Goal: Communication & Community: Answer question/provide support

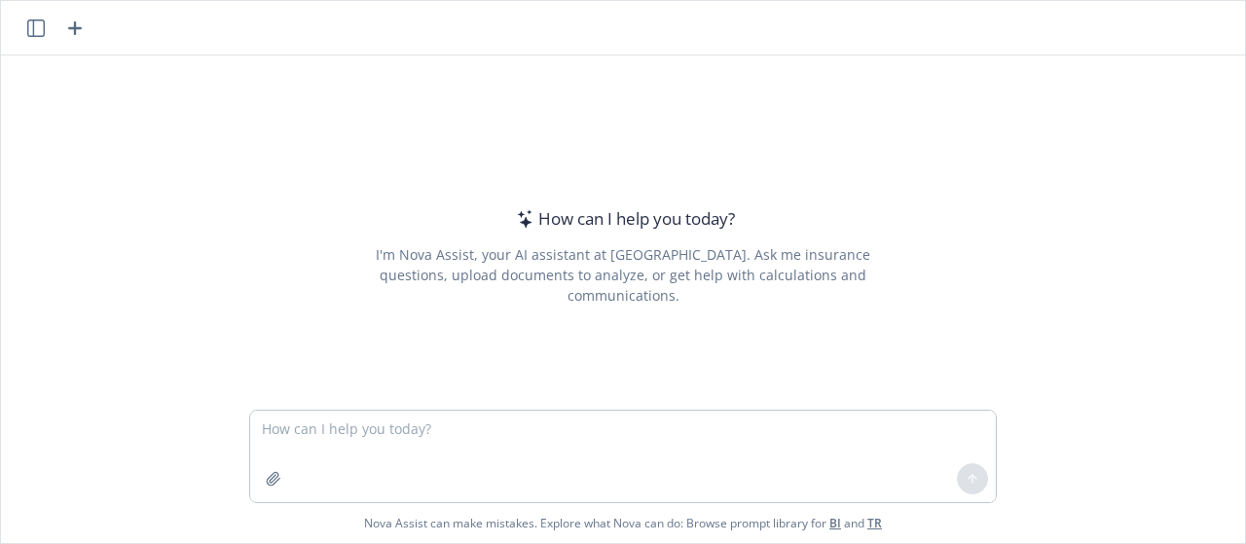
type textarea "prohibited jurisdictions"
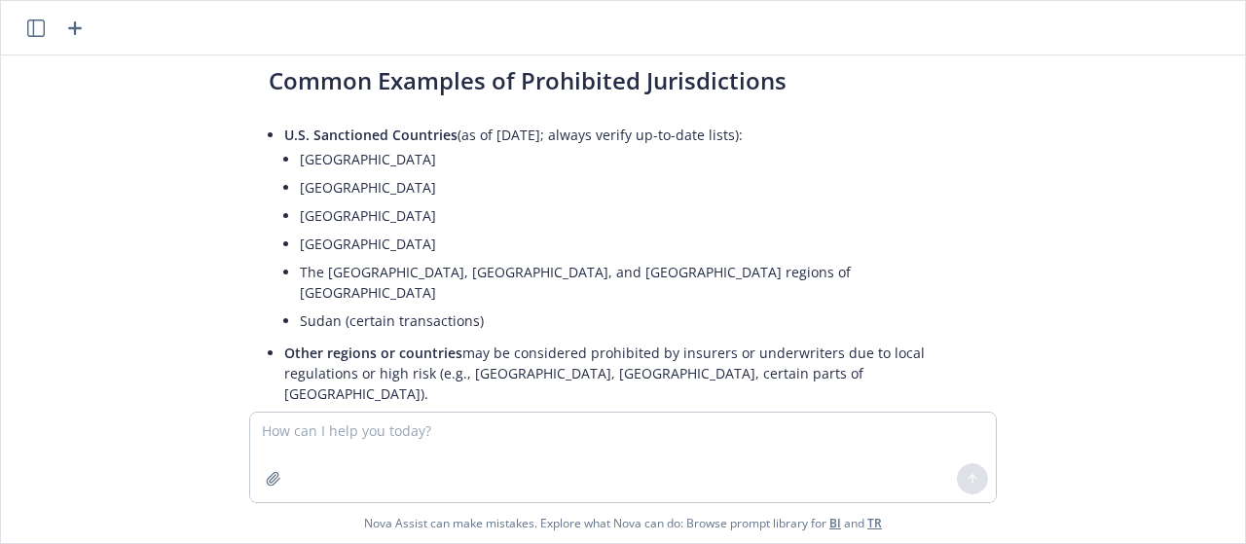
scroll to position [321, 0]
type textarea "What"
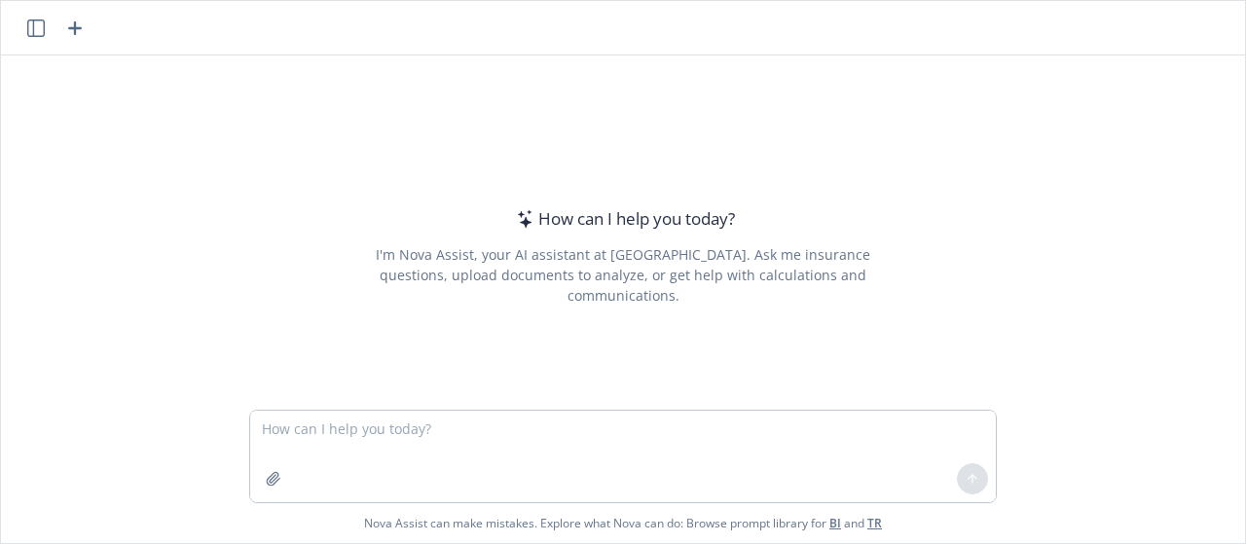
click at [398, 449] on textarea at bounding box center [623, 457] width 746 height 92
click at [264, 427] on textarea "Write an email for a cl" at bounding box center [623, 457] width 746 height 92
click at [466, 428] on textarea "Help me write an email for a cl" at bounding box center [623, 457] width 746 height 92
drag, startPoint x: 610, startPoint y: 425, endPoint x: 485, endPoint y: 437, distance: 126.1
click at [485, 437] on textarea "Help me write an email for a client explaining what" at bounding box center [623, 457] width 746 height 92
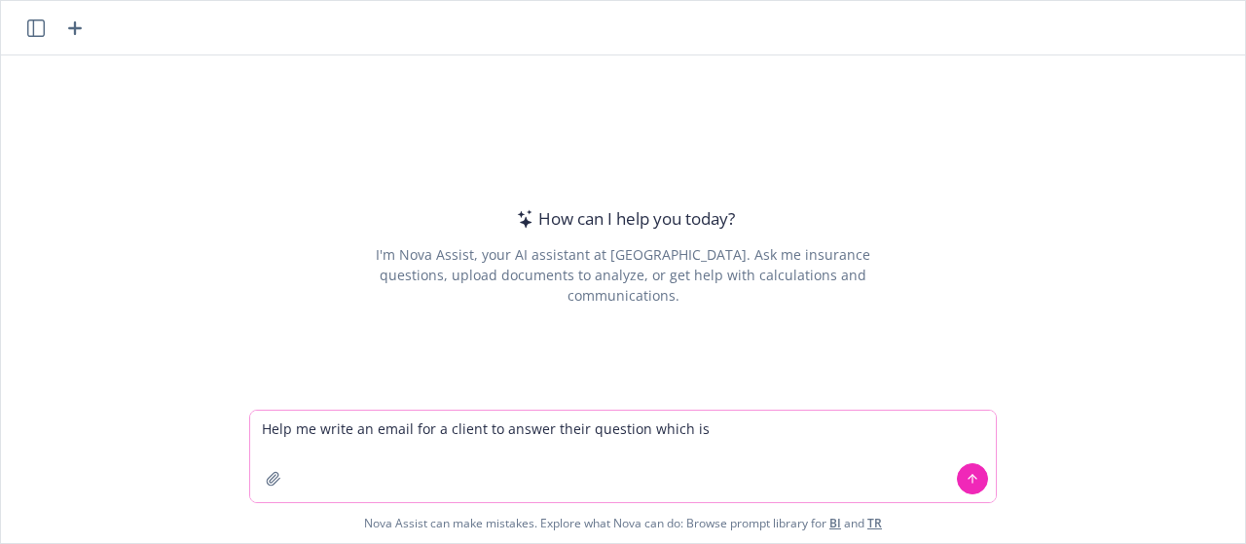
paste textarea "My team and I were working on a table to outline which countries the insurance …"
type textarea "Help me write an email for a client to answer their question which is My team a…"
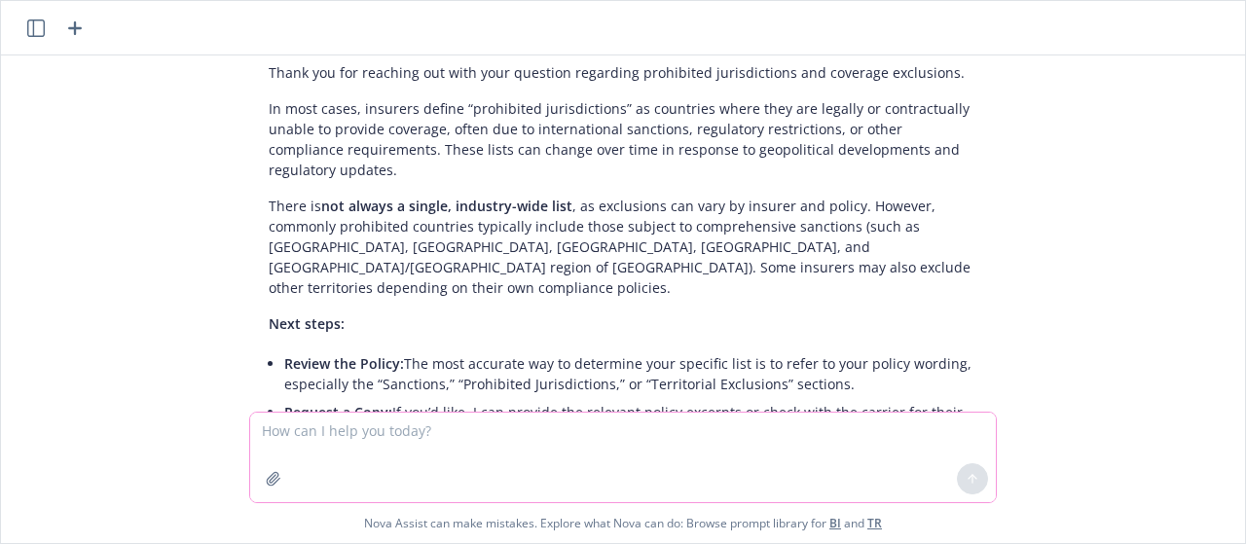
scroll to position [188, 0]
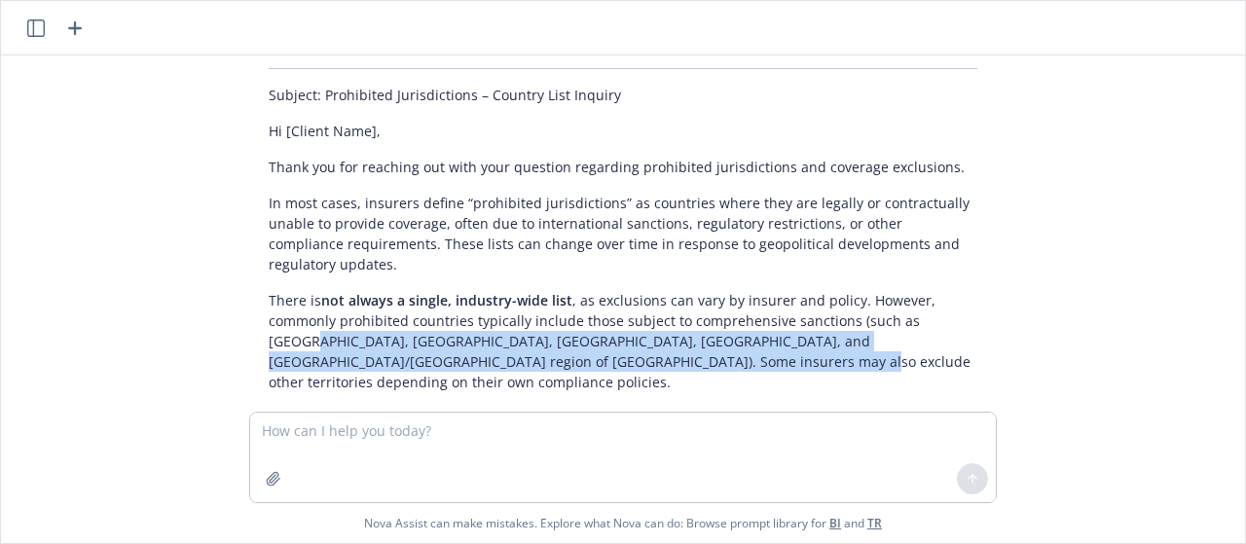
drag, startPoint x: 624, startPoint y: 334, endPoint x: 235, endPoint y: 318, distance: 389.7
click at [235, 318] on div "Certainly! Here’s a professional draft email you can use to respond to your cli…" at bounding box center [623, 369] width 779 height 731
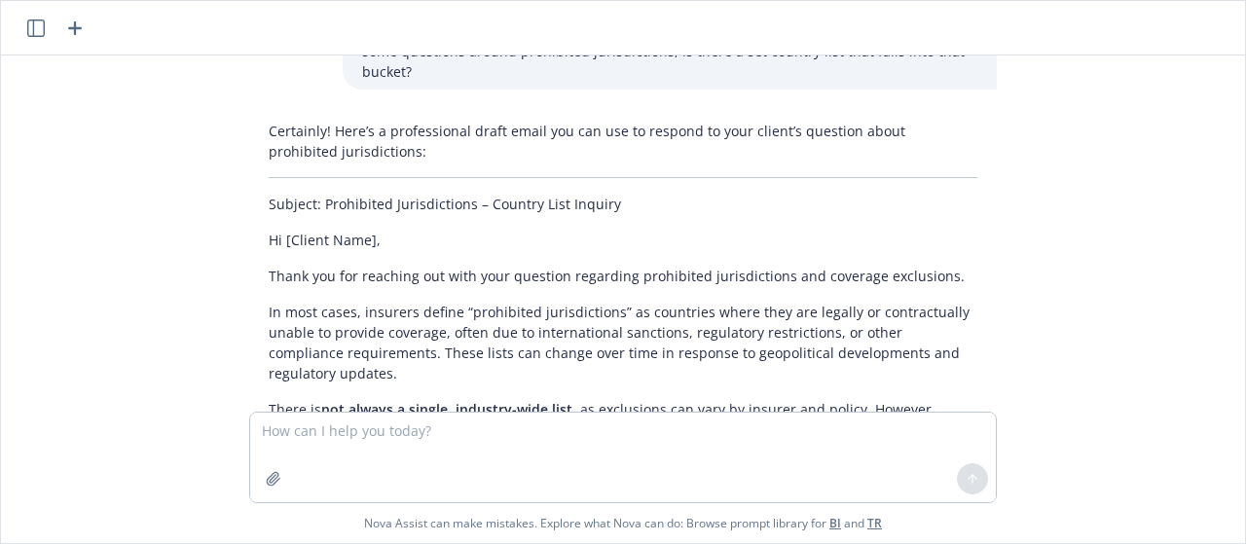
scroll to position [297, 0]
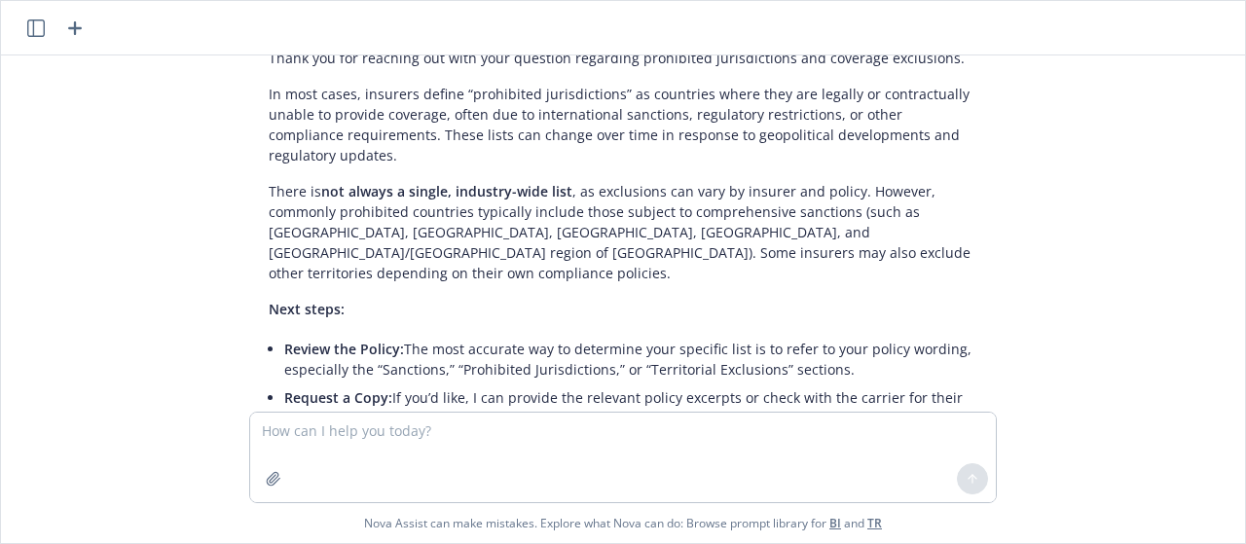
click at [551, 299] on p "Next steps:" at bounding box center [623, 309] width 709 height 20
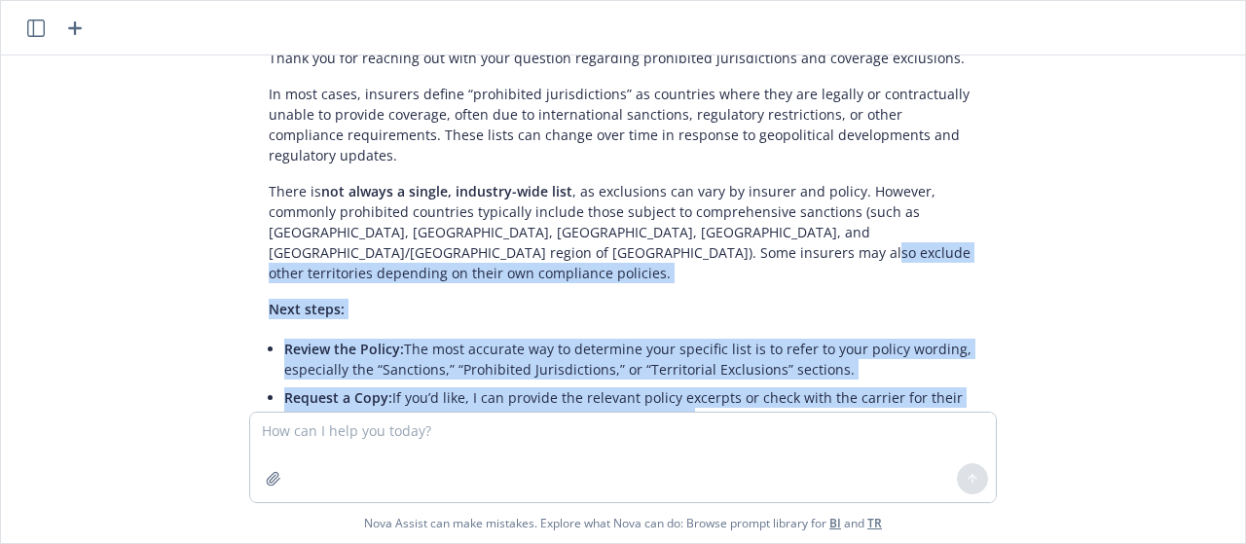
drag, startPoint x: 621, startPoint y: 229, endPoint x: 175, endPoint y: 156, distance: 451.8
click at [175, 156] on div "Help me write an email for a client to answer their question which is My team a…" at bounding box center [623, 233] width 1244 height 356
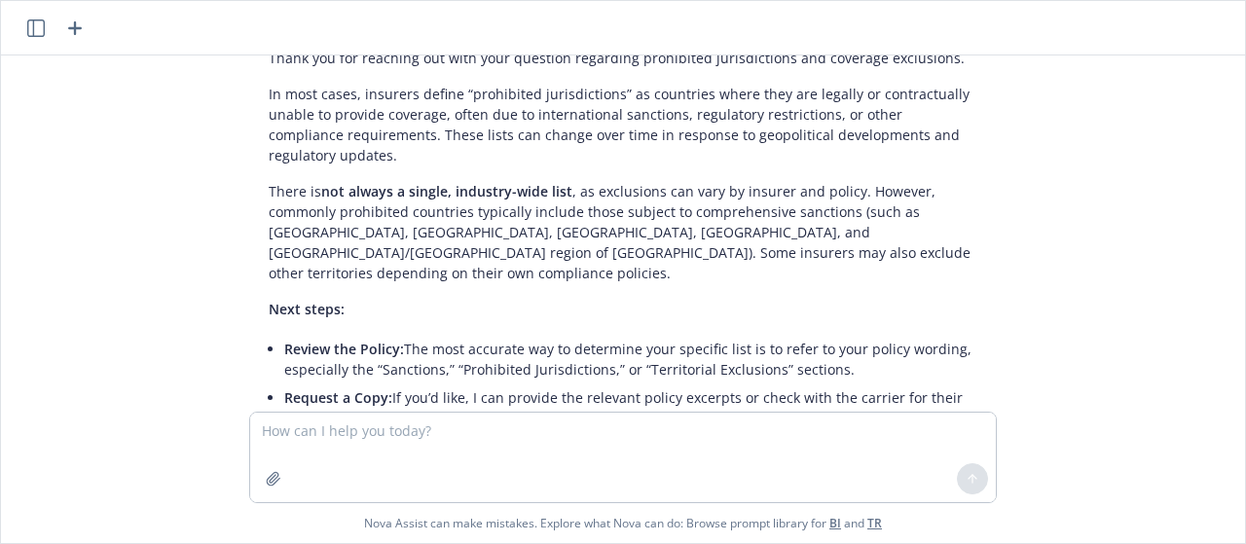
drag, startPoint x: 423, startPoint y: 202, endPoint x: 425, endPoint y: 212, distance: 9.9
click at [425, 211] on p "There is not always a single, industry-wide list , as exclusions can vary by in…" at bounding box center [623, 232] width 709 height 102
click at [614, 229] on p "There is not always a single, industry-wide list , as exclusions can vary by in…" at bounding box center [623, 232] width 709 height 102
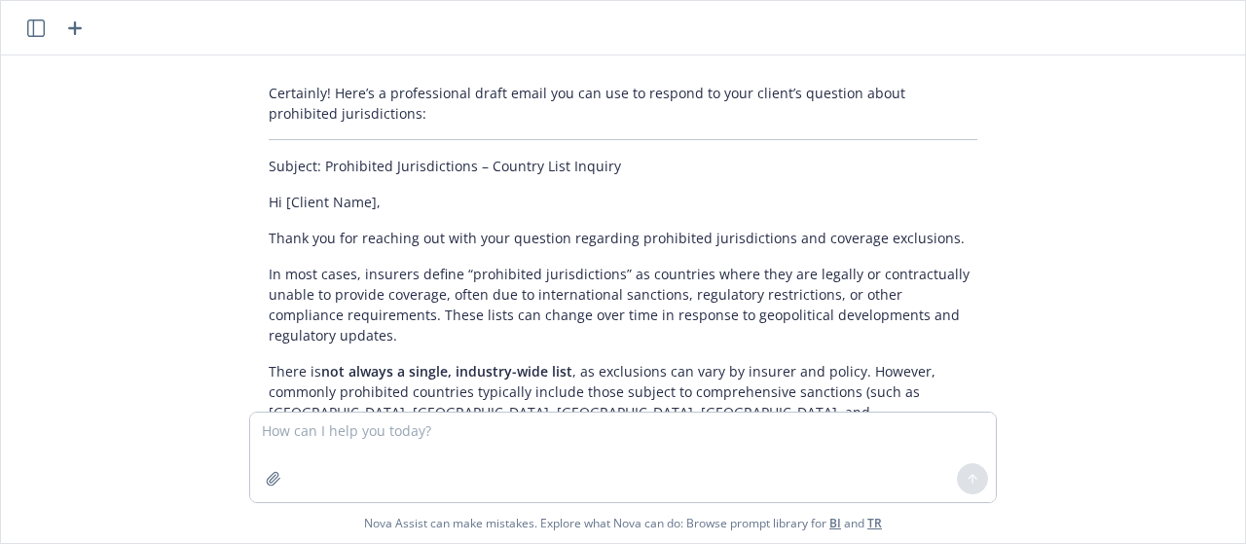
scroll to position [136, 0]
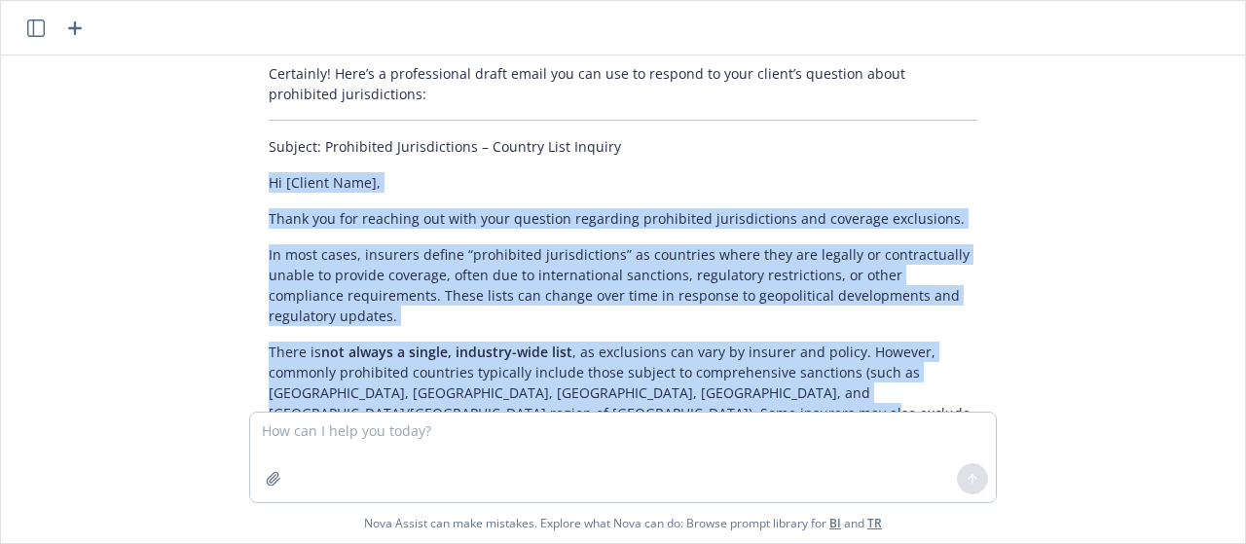
drag, startPoint x: 271, startPoint y: 297, endPoint x: 698, endPoint y: 406, distance: 441.0
click at [698, 406] on div "Certainly! Here’s a professional draft email you can use to respond to your cli…" at bounding box center [623, 420] width 748 height 731
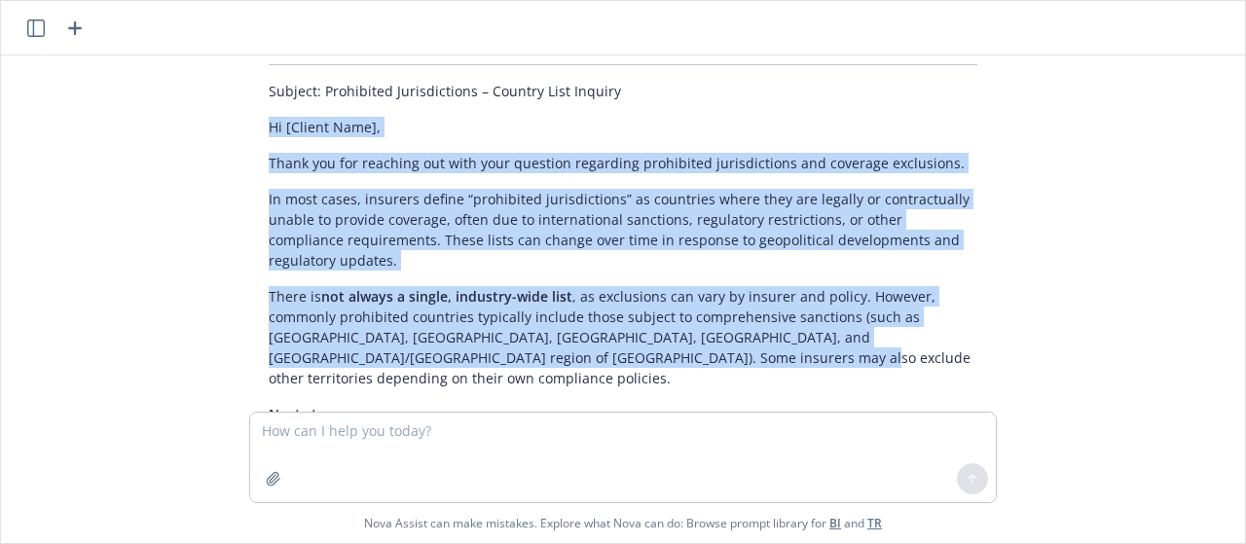
scroll to position [245, 0]
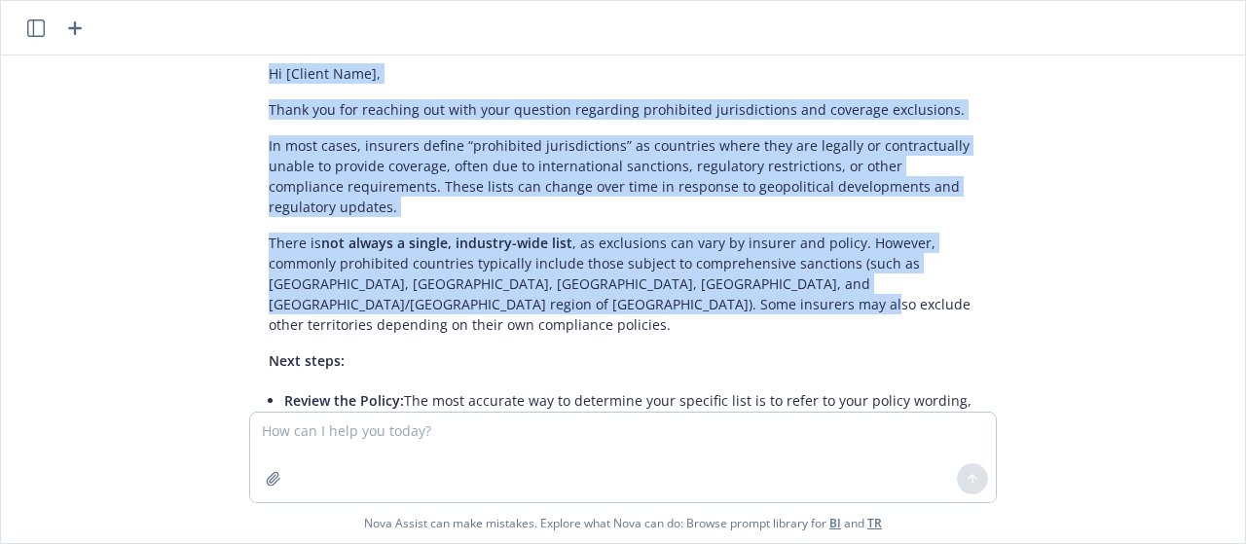
copy div "Hi [Client Name], Thank you for reaching out with your question regarding prohi…"
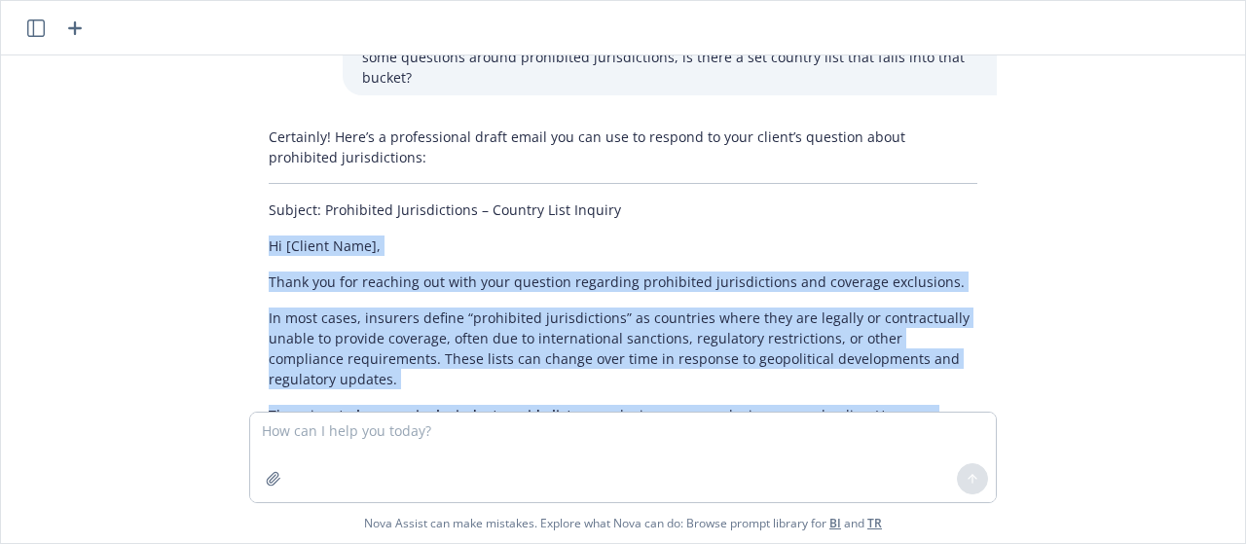
scroll to position [109, 0]
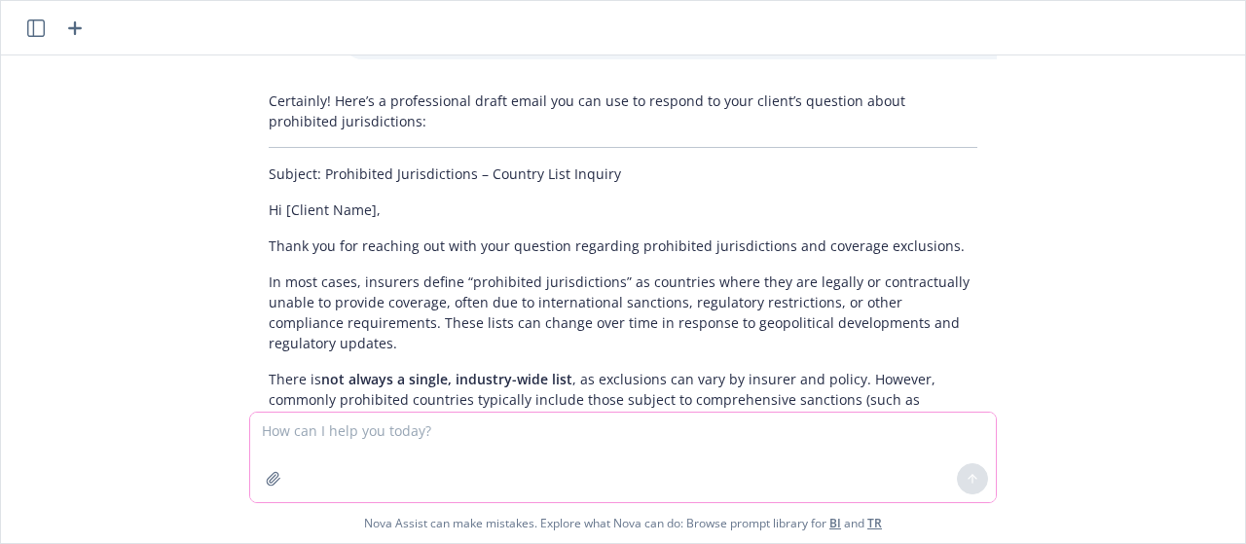
click at [465, 466] on textarea at bounding box center [623, 458] width 746 height 90
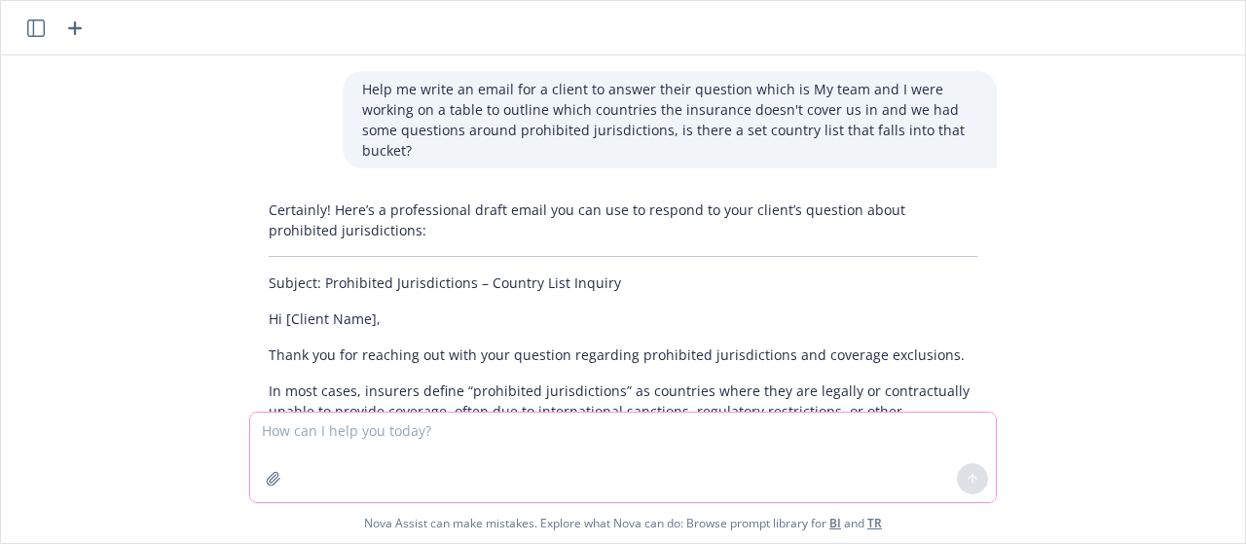
scroll to position [515, 0]
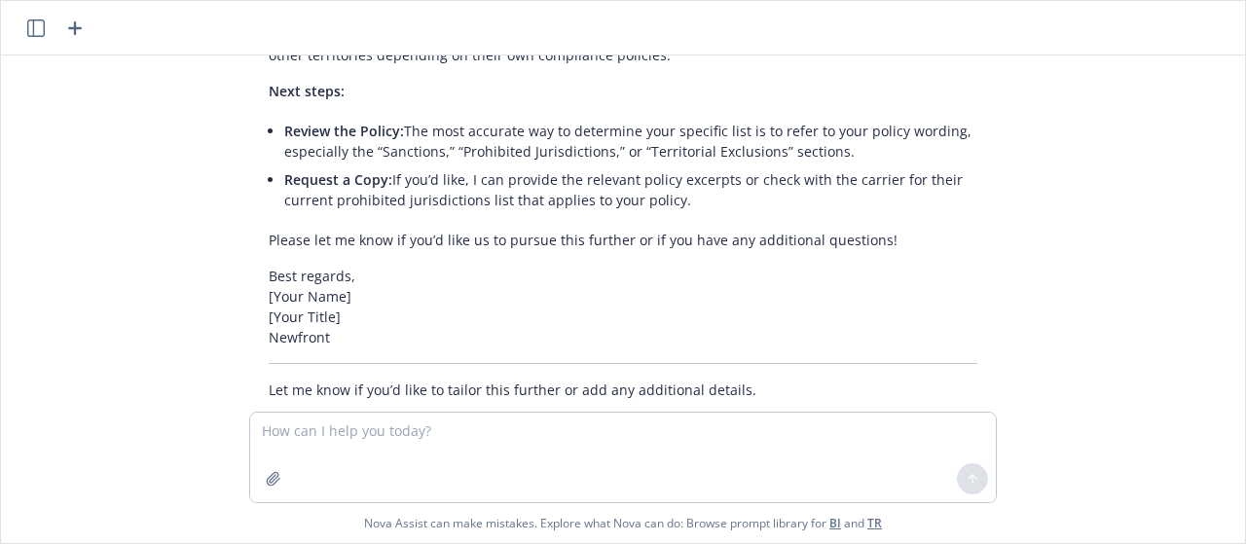
click at [872, 525] on link "TR" at bounding box center [874, 523] width 15 height 17
type textarea "a"
type textarea "c"
type textarea "Can you dumb down the following?"
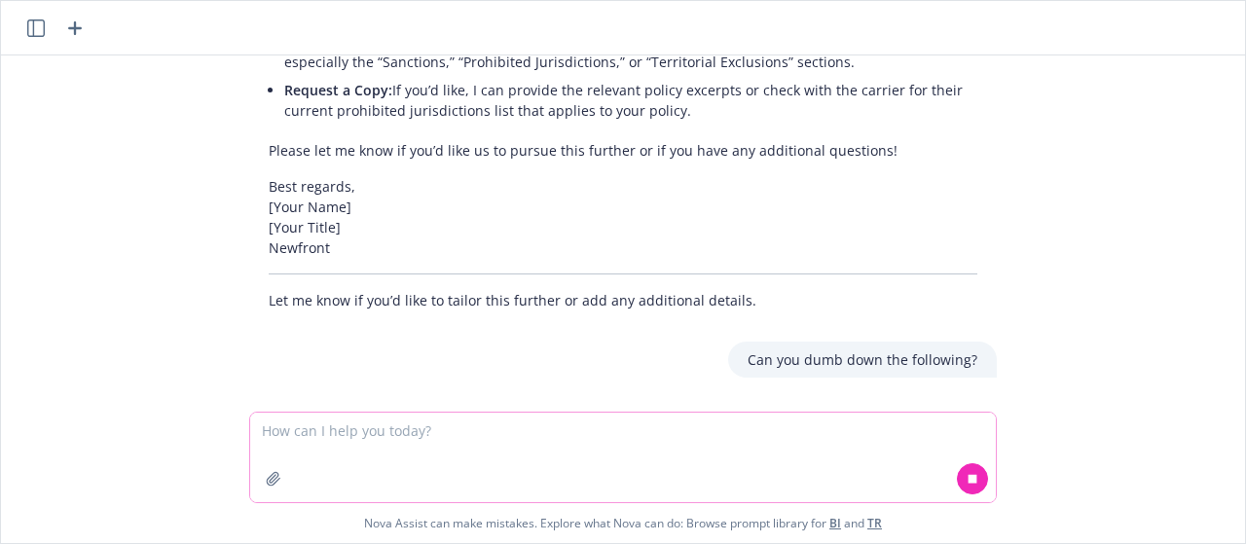
scroll to position [605, 0]
paste textarea "Thanks for reaching out! Typically, prohibited jurisdictions are countries wher…"
type textarea "Thanks for reaching out! Typically, prohibited jurisdictions are countries wher…"
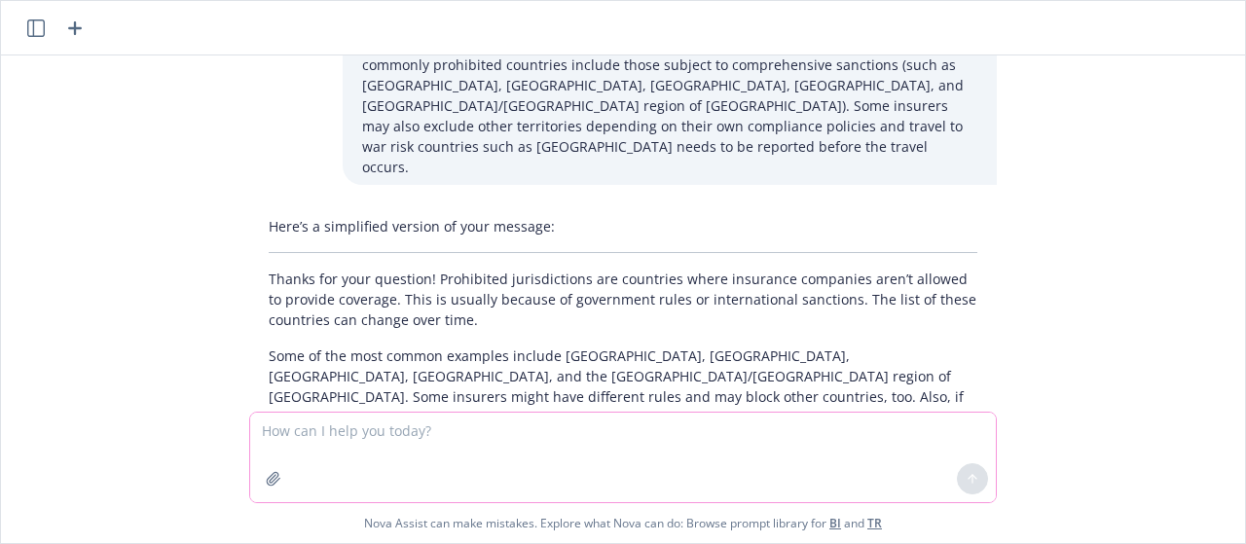
scroll to position [1121, 0]
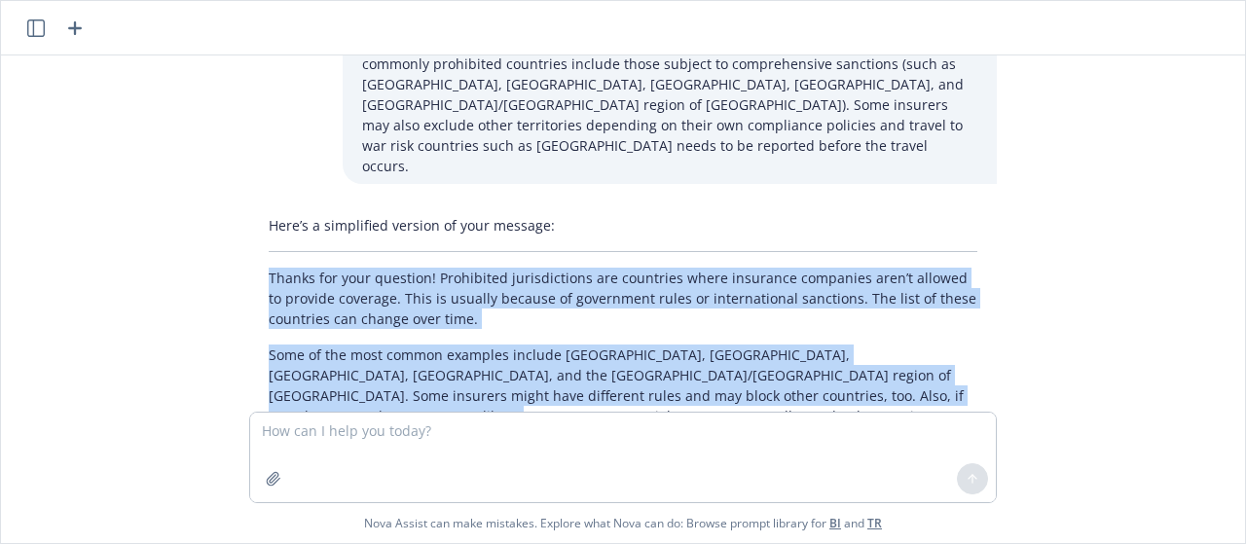
drag, startPoint x: 916, startPoint y: 316, endPoint x: 266, endPoint y: 195, distance: 661.6
click at [266, 207] on div "Here’s a simplified version of your message: Thanks for your question! Prohibit…" at bounding box center [623, 348] width 748 height 283
copy div "Thanks for your question! Prohibited jurisdictions are countries where insuranc…"
